Goal: Navigation & Orientation: Find specific page/section

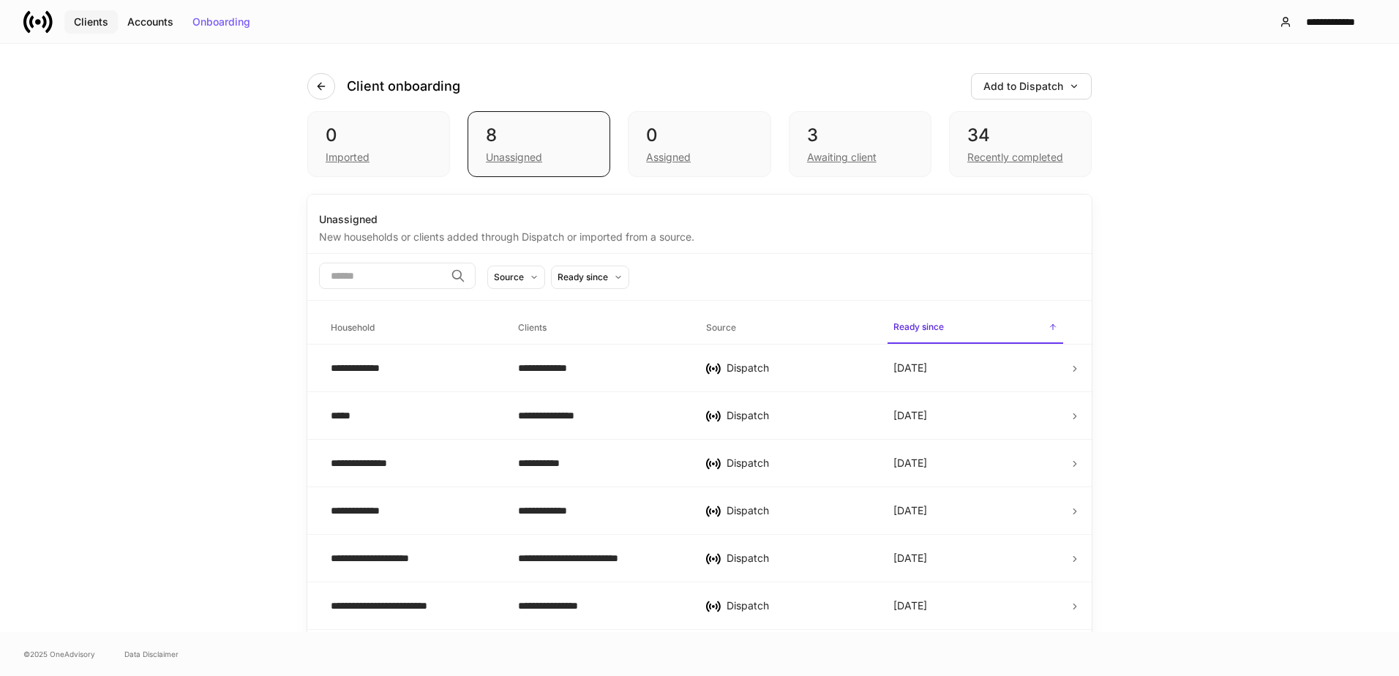
click at [80, 21] on div "Clients" at bounding box center [91, 22] width 34 height 10
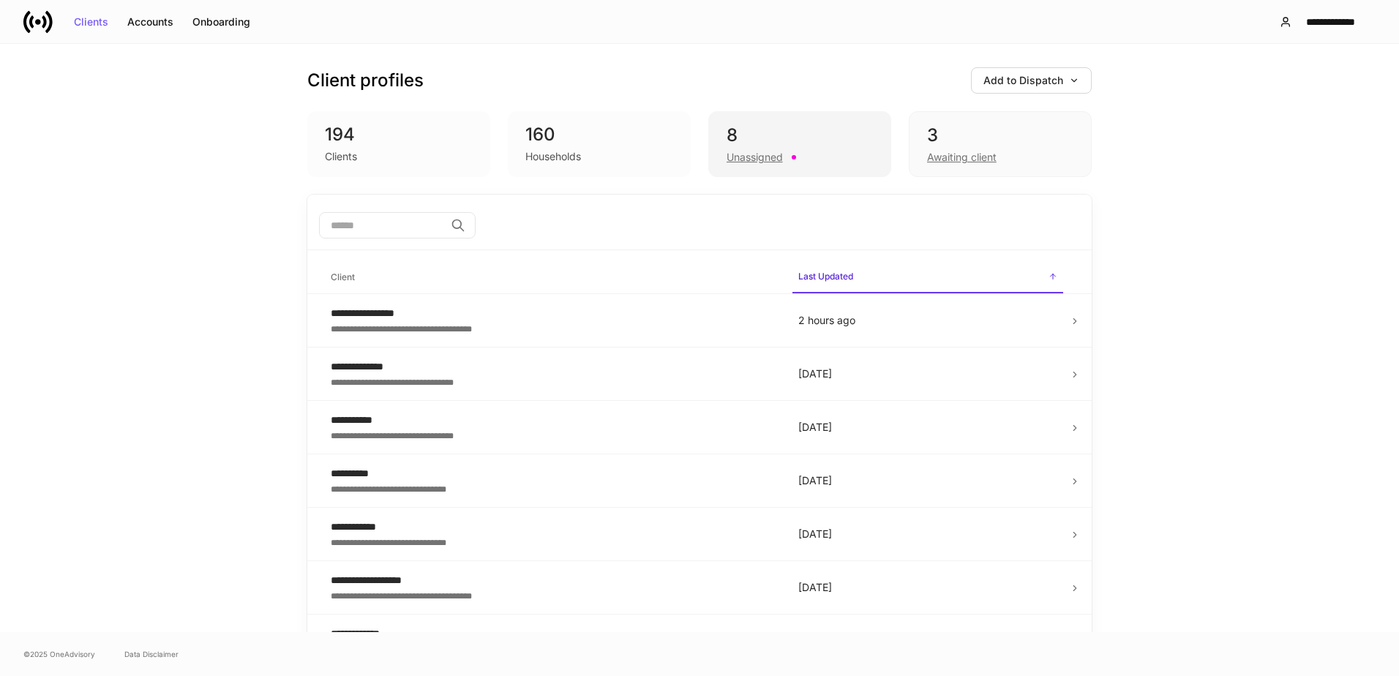
click at [828, 144] on div "8" at bounding box center [800, 135] width 146 height 23
